Goal: Find specific page/section: Find specific page/section

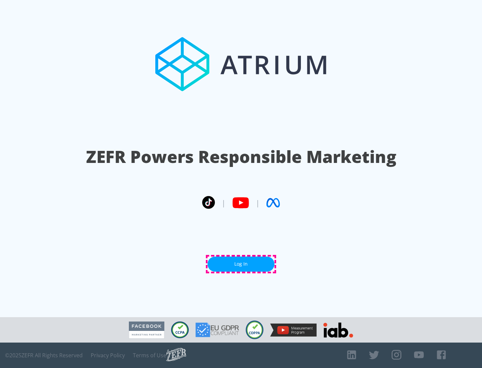
click at [241, 264] on link "Log In" at bounding box center [240, 264] width 67 height 15
